Goal: Task Accomplishment & Management: Manage account settings

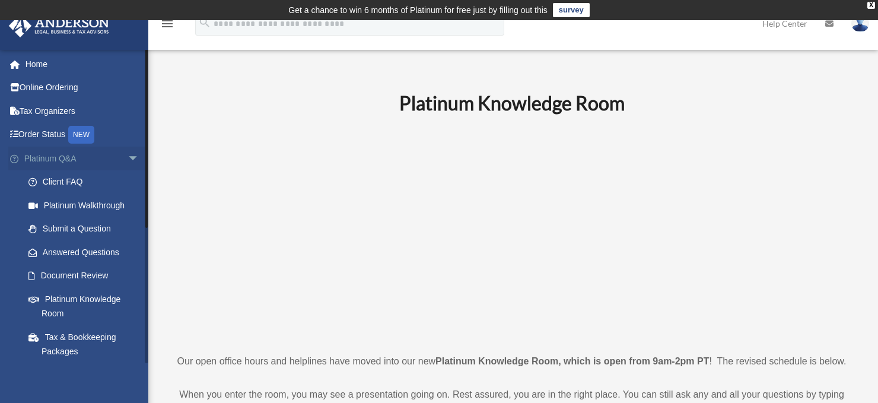
click at [128, 158] on span "arrow_drop_down" at bounding box center [140, 159] width 24 height 24
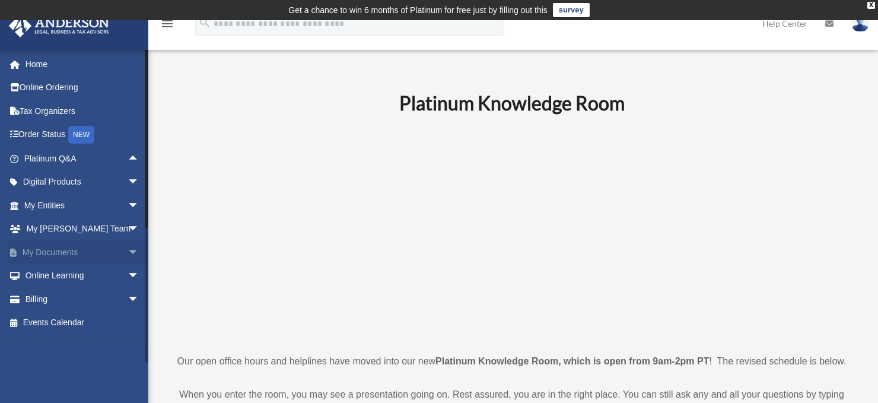
click at [66, 249] on link "My Documents arrow_drop_down" at bounding box center [82, 252] width 149 height 24
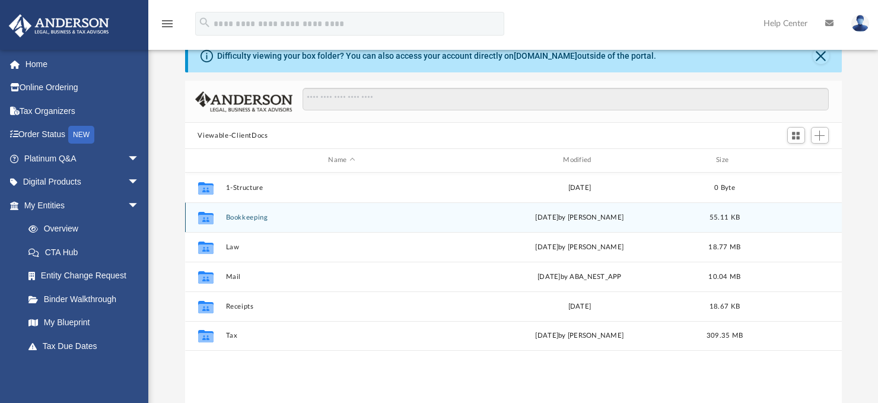
scroll to position [59, 0]
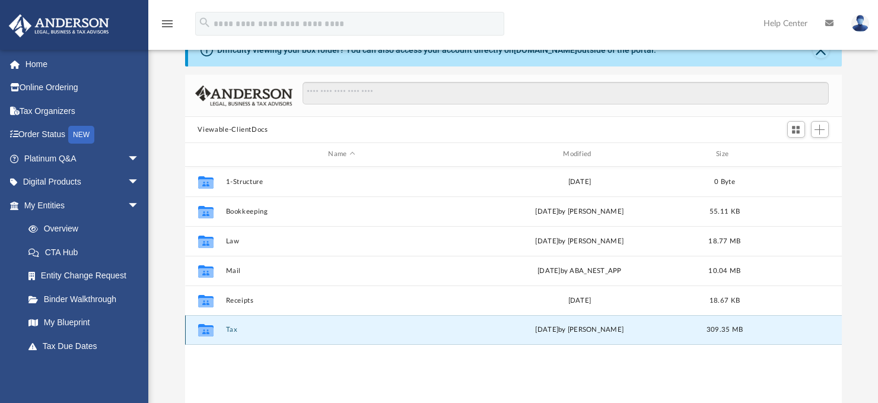
click at [229, 330] on button "Tax" at bounding box center [342, 330] width 233 height 8
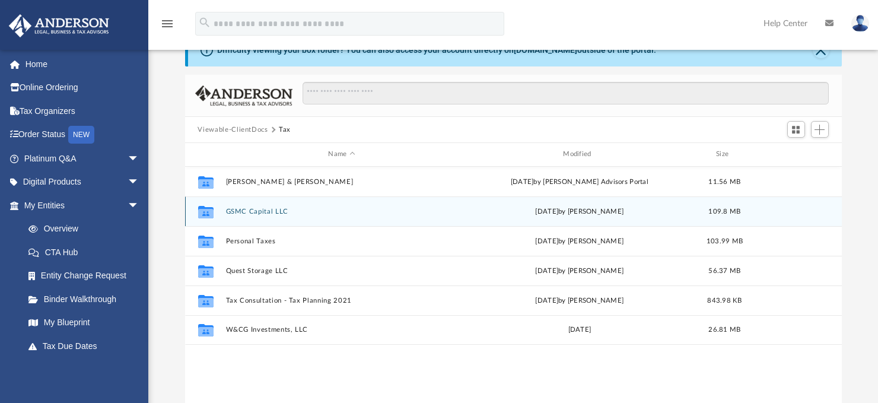
click at [242, 208] on button "GSMC Capital LLC" at bounding box center [342, 212] width 233 height 8
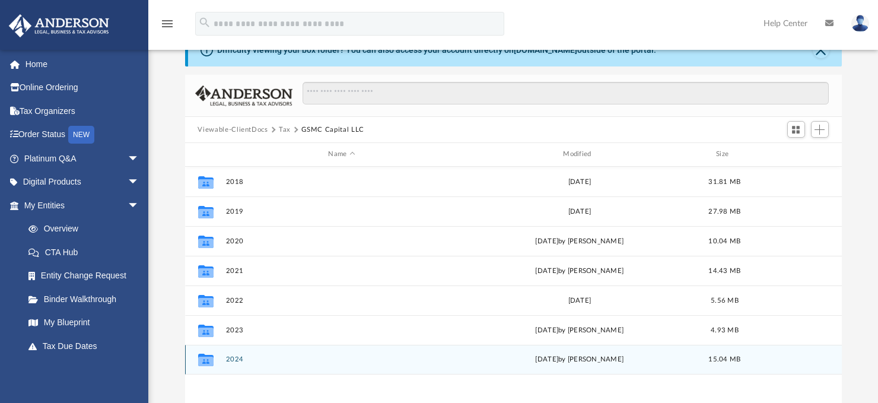
click at [232, 357] on button "2024" at bounding box center [342, 359] width 233 height 8
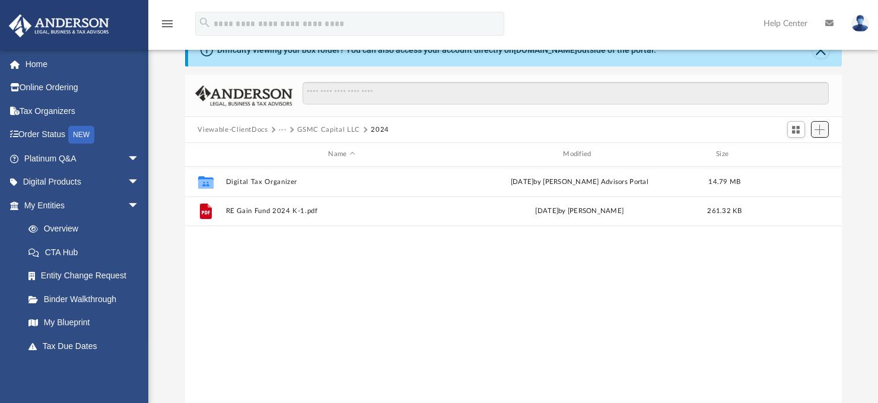
click at [819, 132] on span "Add" at bounding box center [820, 130] width 10 height 10
click at [791, 153] on li "Upload" at bounding box center [804, 153] width 38 height 12
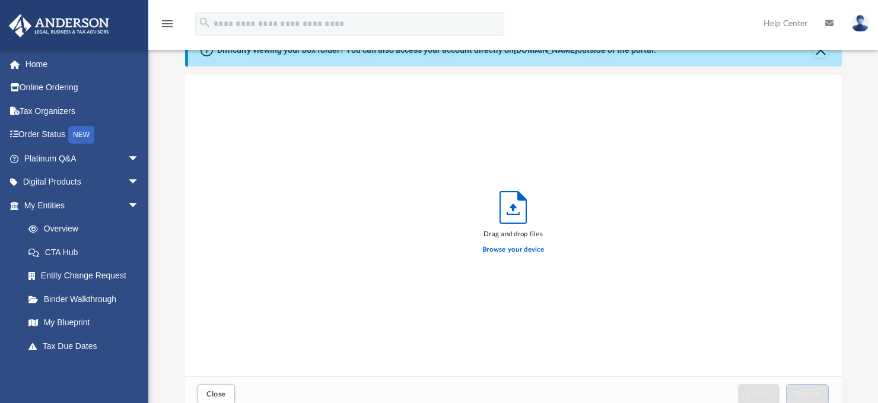
scroll to position [292, 648]
click at [495, 249] on label "Browse your device" at bounding box center [514, 250] width 62 height 11
click at [0, 0] on input "Browse your device" at bounding box center [0, 0] width 0 height 0
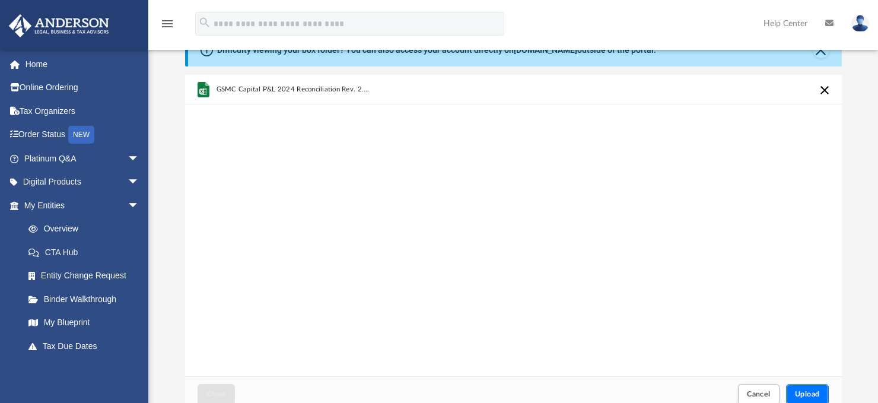
click at [804, 393] on span "Upload" at bounding box center [807, 394] width 25 height 7
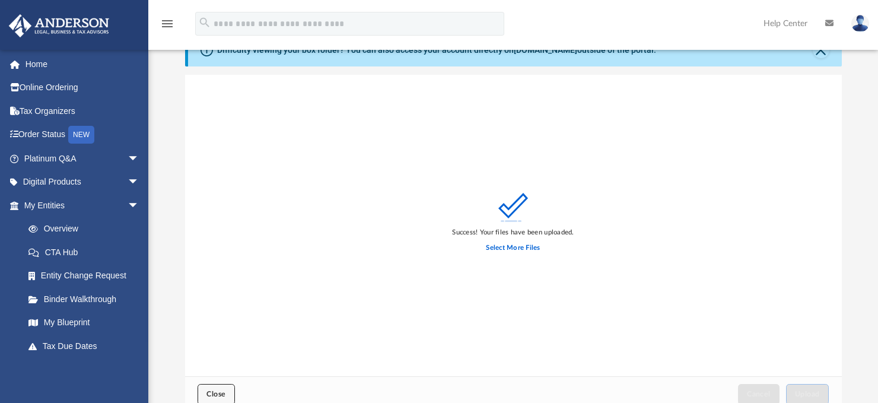
click at [218, 388] on button "Close" at bounding box center [216, 394] width 37 height 21
